Goal: Navigation & Orientation: Find specific page/section

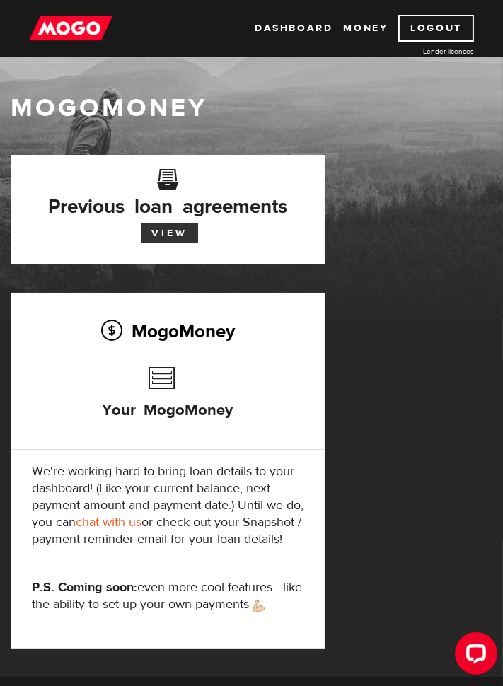
click at [163, 228] on link "View" at bounding box center [169, 234] width 57 height 20
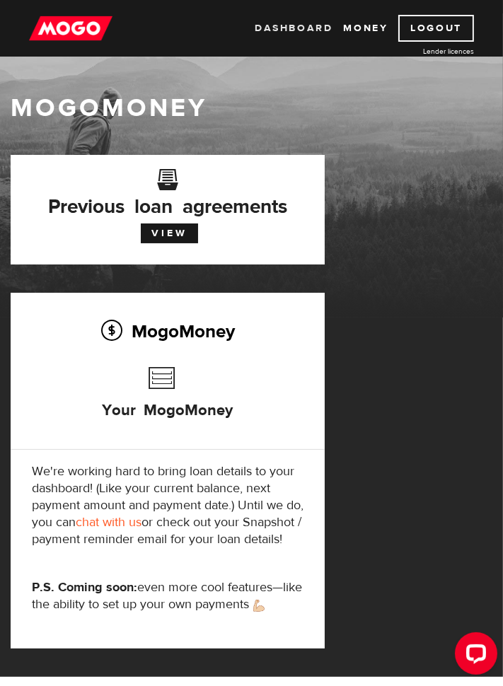
click at [292, 28] on link "Dashboard" at bounding box center [294, 28] width 78 height 27
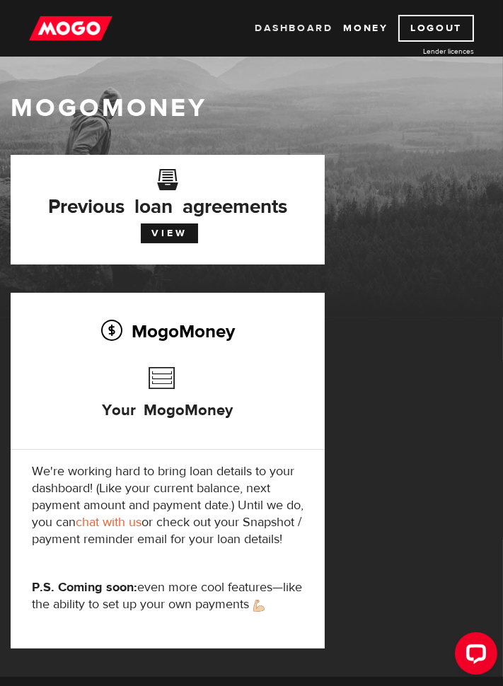
click at [293, 23] on link "Dashboard" at bounding box center [294, 28] width 78 height 27
click at [65, 18] on img at bounding box center [70, 28] width 83 height 27
